Goal: Transaction & Acquisition: Purchase product/service

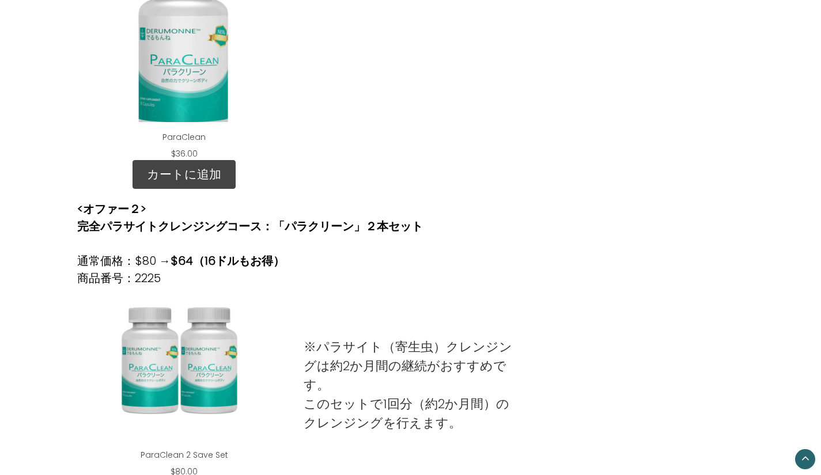
scroll to position [692, 0]
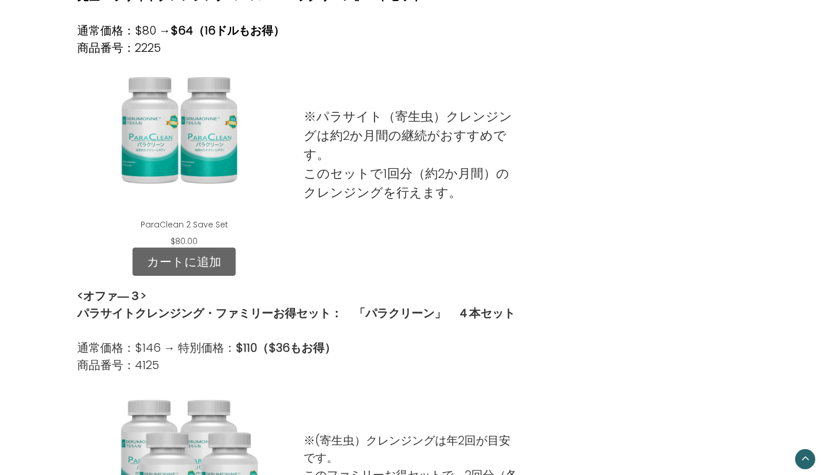
click at [178, 264] on link "カートに追加" at bounding box center [184, 262] width 103 height 29
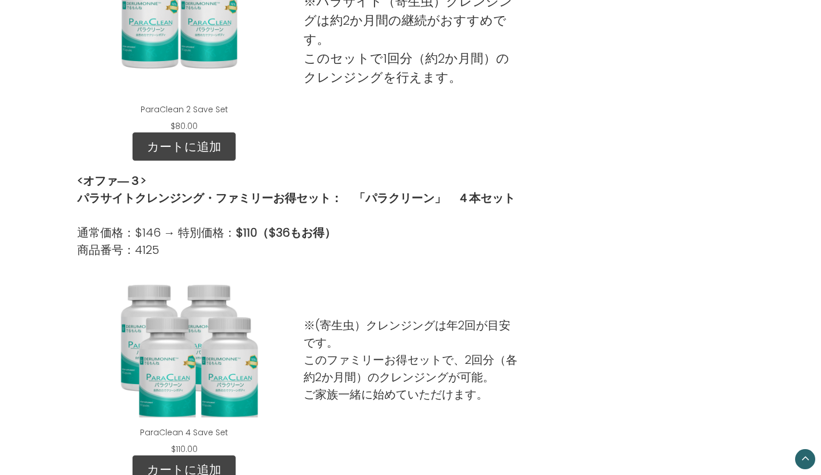
scroll to position [980, 0]
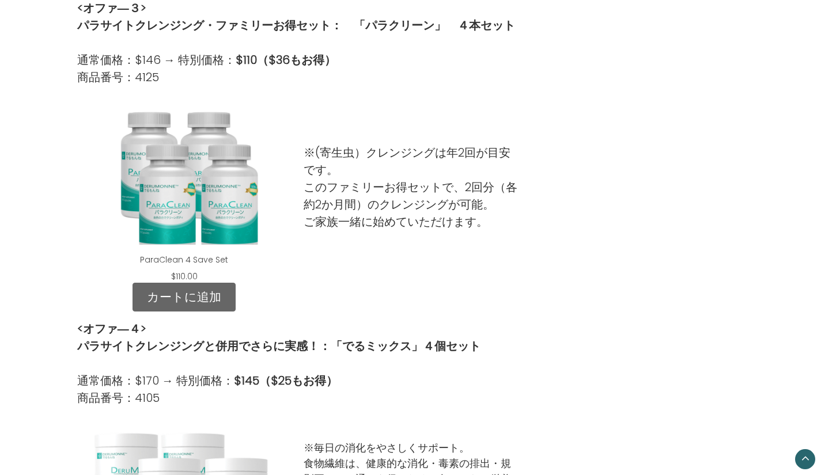
click at [176, 289] on link "カートに追加" at bounding box center [184, 297] width 103 height 29
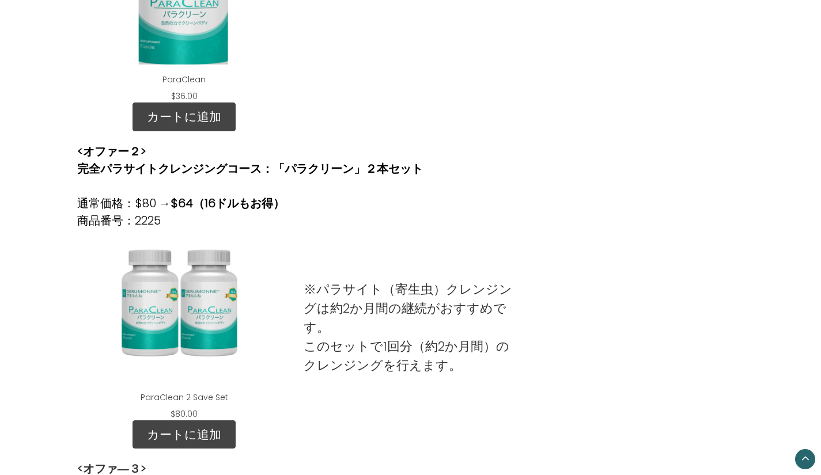
scroll to position [461, 0]
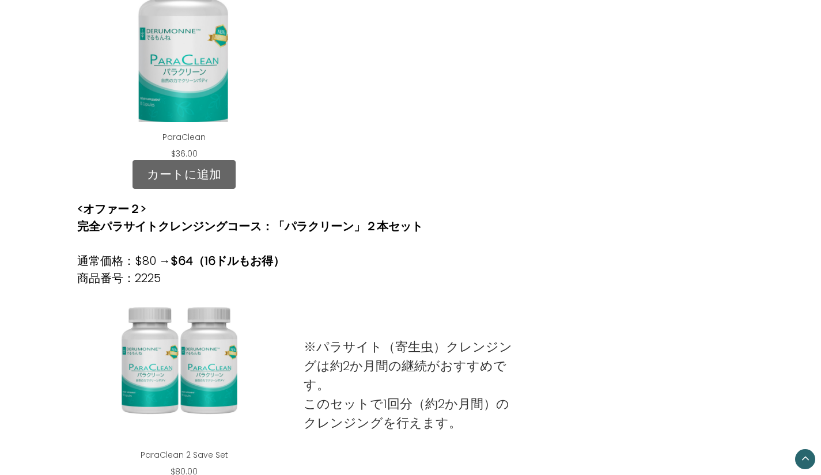
click at [202, 169] on link "カートに追加" at bounding box center [184, 174] width 103 height 29
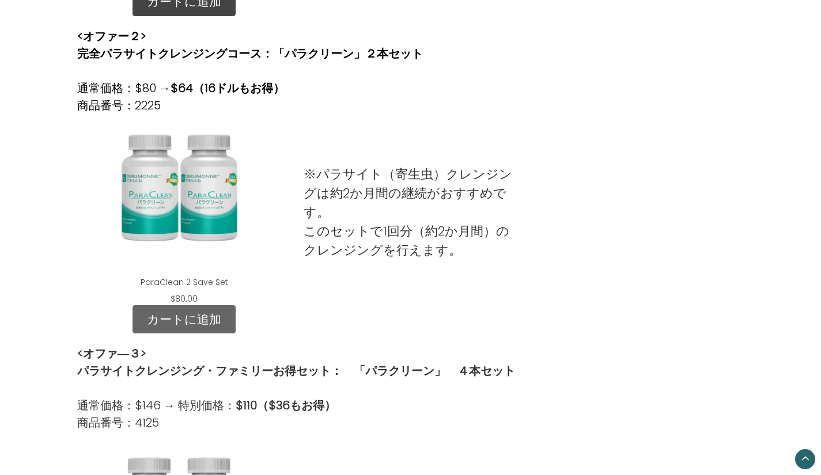
click at [184, 322] on link "カートに追加" at bounding box center [184, 319] width 103 height 29
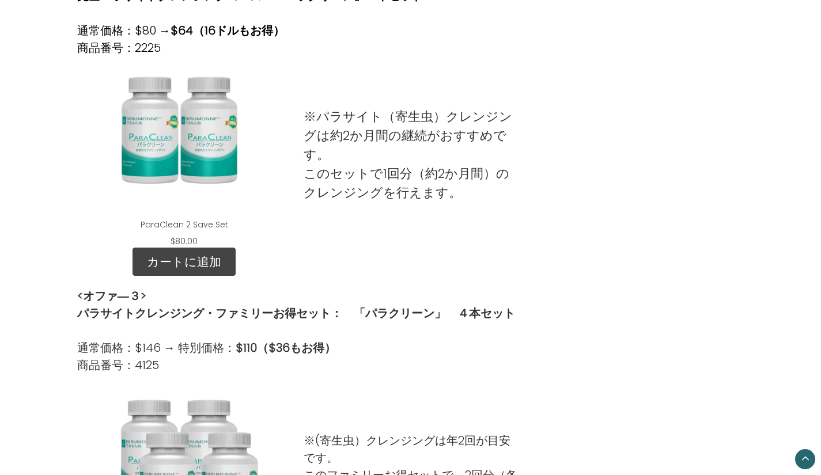
scroll to position [749, 0]
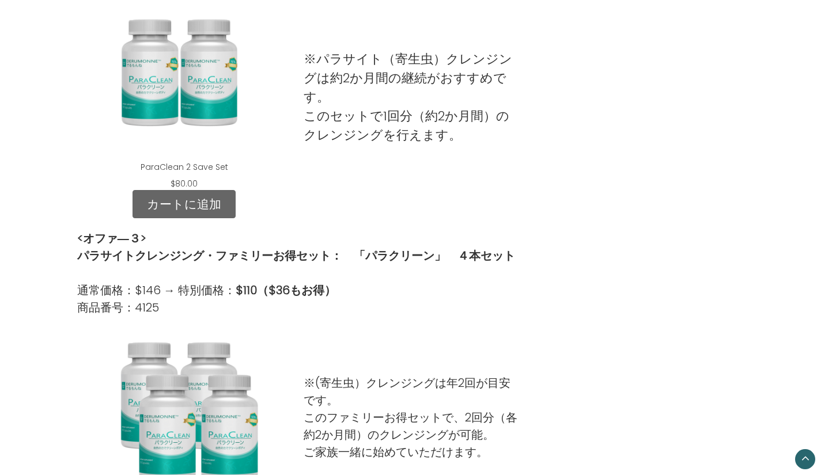
click at [190, 212] on link "カートに追加" at bounding box center [184, 204] width 103 height 29
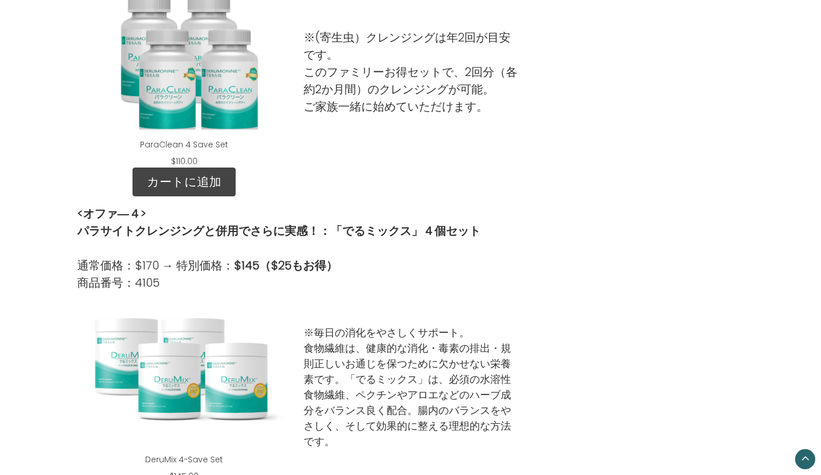
scroll to position [1325, 0]
